Goal: Transaction & Acquisition: Purchase product/service

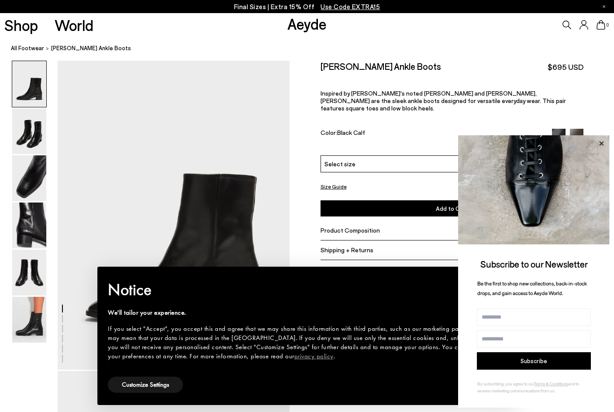
click at [600, 143] on icon at bounding box center [601, 143] width 11 height 11
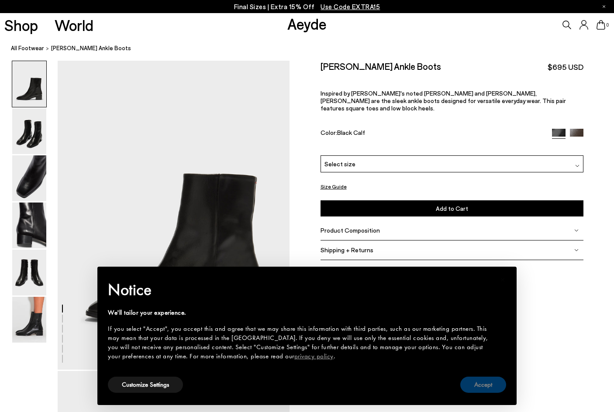
click at [471, 387] on button "Accept" at bounding box center [483, 385] width 46 height 16
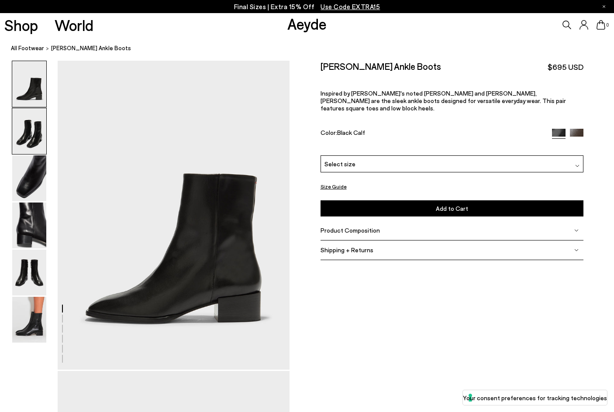
click at [36, 131] on img at bounding box center [29, 131] width 34 height 46
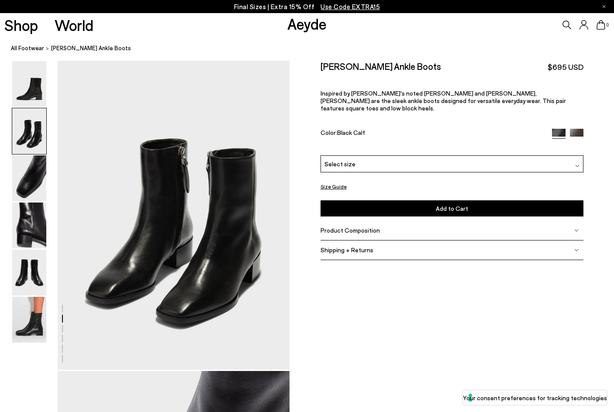
scroll to position [311, 0]
click at [30, 170] on img at bounding box center [29, 178] width 34 height 46
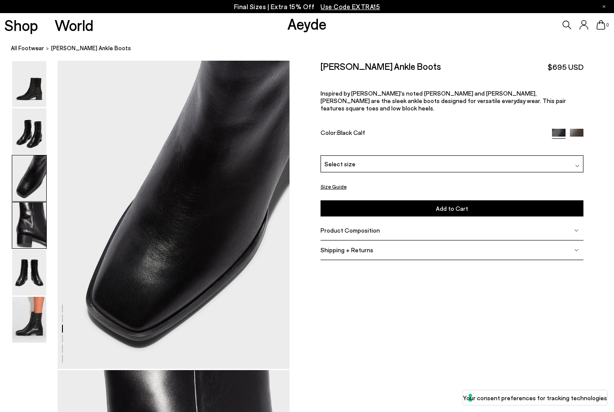
click at [29, 226] on img at bounding box center [29, 226] width 34 height 46
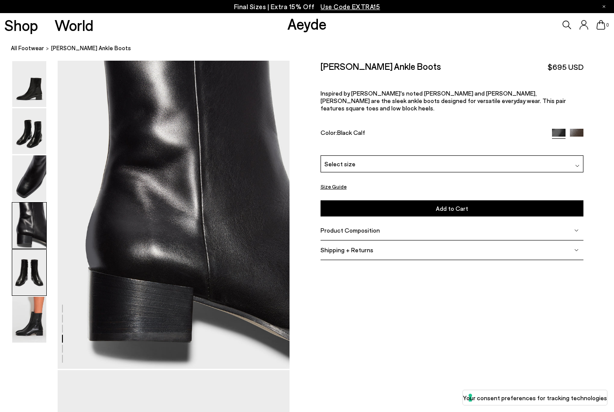
click at [29, 276] on img at bounding box center [29, 273] width 34 height 46
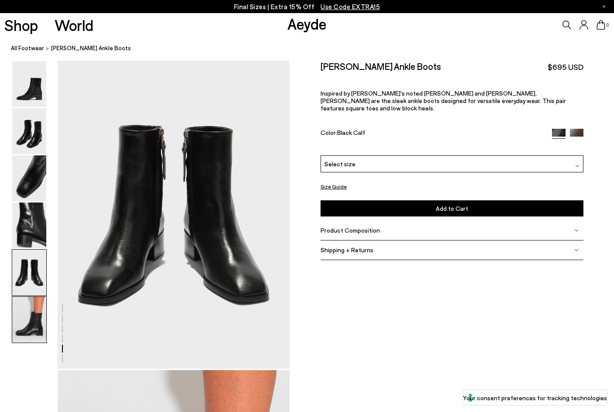
click at [33, 314] on img at bounding box center [29, 320] width 34 height 46
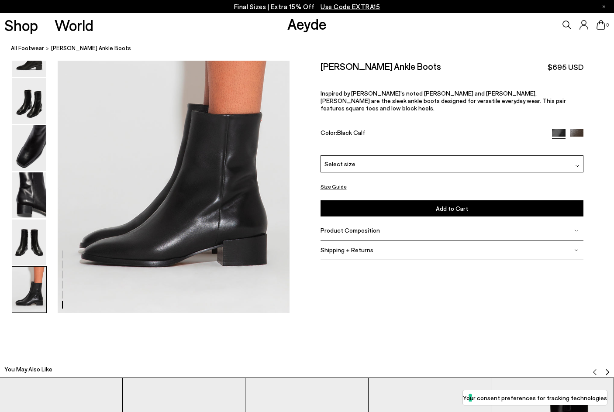
scroll to position [1614, 0]
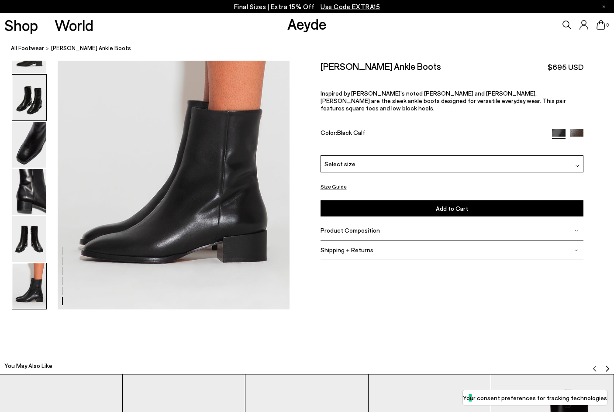
click at [35, 84] on img at bounding box center [29, 98] width 34 height 46
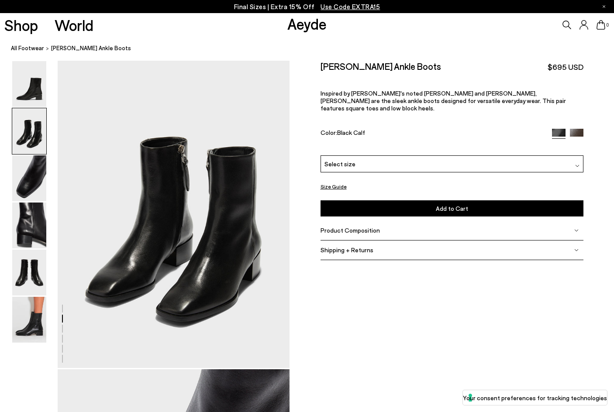
scroll to position [311, 0]
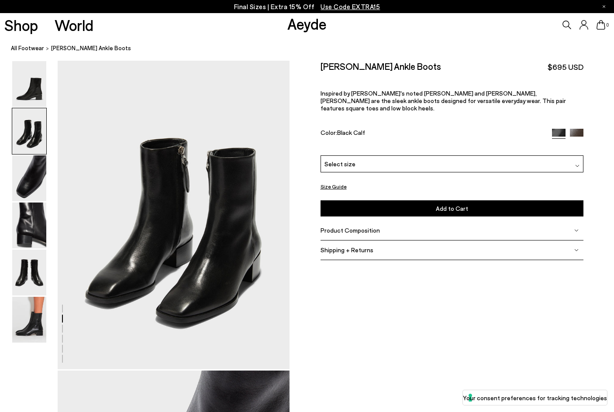
click at [574, 221] on div "Product Composition" at bounding box center [452, 231] width 263 height 20
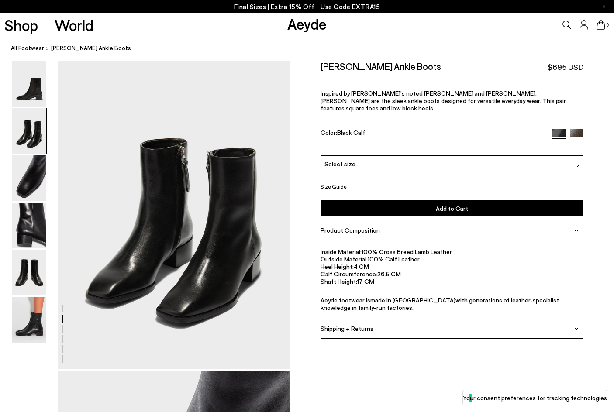
click at [577, 129] on img at bounding box center [577, 136] width 14 height 14
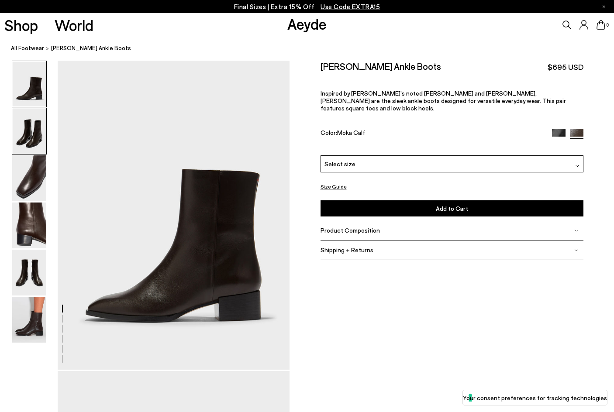
click at [24, 128] on img at bounding box center [29, 131] width 34 height 46
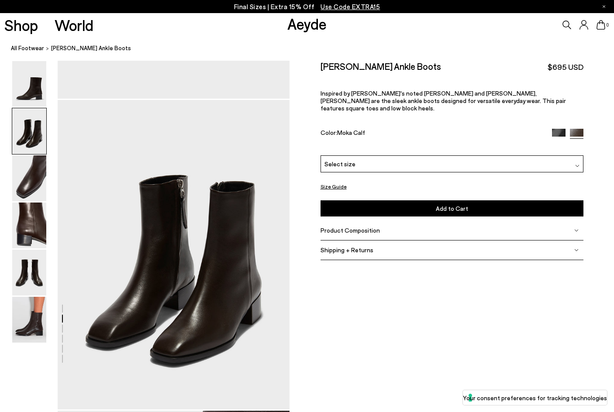
scroll to position [311, 0]
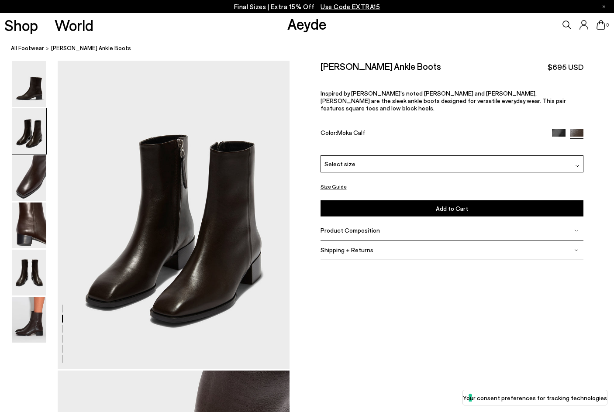
click at [562, 129] on img at bounding box center [559, 136] width 14 height 14
